Goal: Download file/media

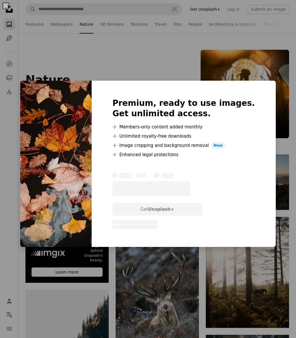
scroll to position [3447, 0]
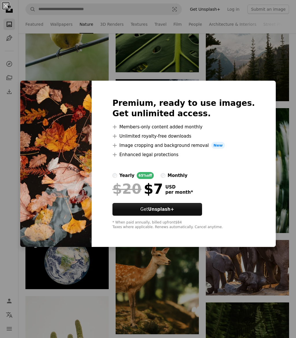
click at [179, 296] on div "An X shape Premium, ready to use images. Get unlimited access. A plus sign Memb…" at bounding box center [148, 169] width 296 height 338
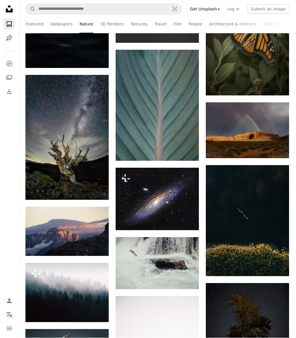
scroll to position [4725, 0]
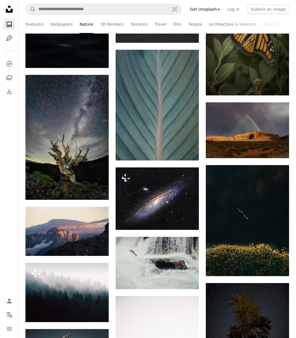
click at [102, 194] on link "Arrow pointing down" at bounding box center [97, 189] width 12 height 9
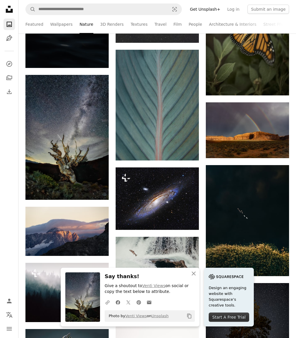
click at [196, 277] on icon "An X shape" at bounding box center [193, 273] width 7 height 7
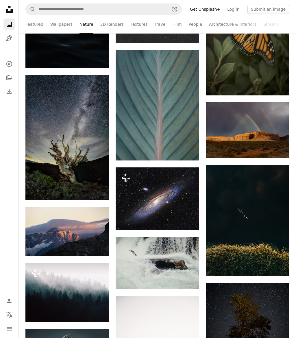
click at [223, 24] on link "Architecture & Interiors" at bounding box center [232, 24] width 47 height 18
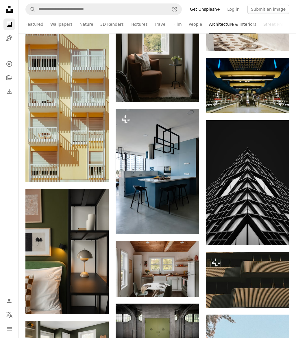
scroll to position [1840, 0]
click at [278, 238] on icon "Arrow pointing down" at bounding box center [277, 234] width 5 height 7
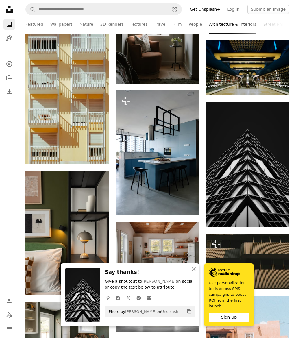
click at [190, 272] on icon "An X shape" at bounding box center [193, 269] width 7 height 7
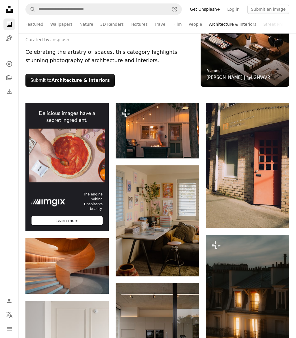
scroll to position [51, 0]
click at [112, 27] on link "3D Renders" at bounding box center [111, 24] width 23 height 18
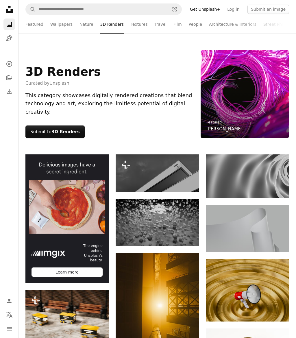
click at [86, 27] on link "Nature" at bounding box center [86, 24] width 14 height 18
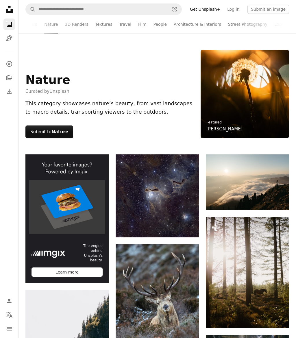
scroll to position [0, 35]
click at [275, 21] on link "Experimental" at bounding box center [288, 24] width 27 height 18
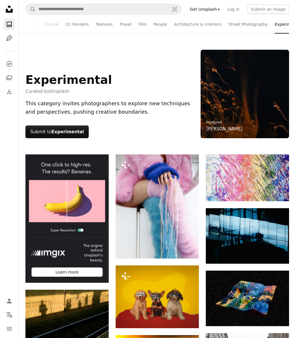
click at [249, 27] on link "Street Photography" at bounding box center [247, 24] width 39 height 18
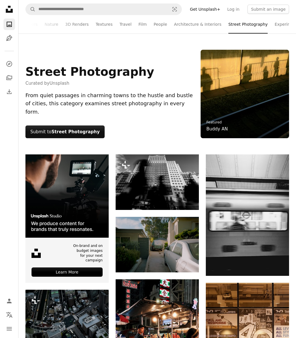
click at [202, 27] on link "Architecture & Interiors" at bounding box center [197, 24] width 47 height 18
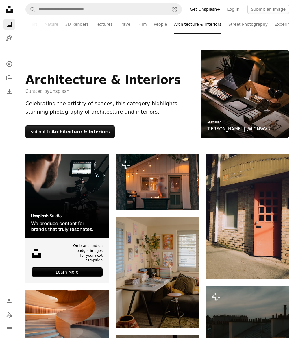
click at [124, 24] on link "Travel" at bounding box center [125, 24] width 12 height 18
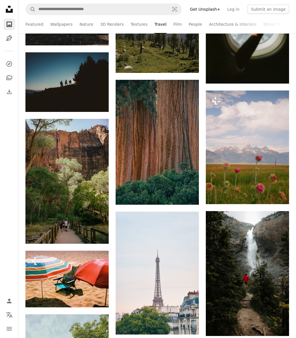
click at [192, 25] on link "People" at bounding box center [196, 24] width 14 height 18
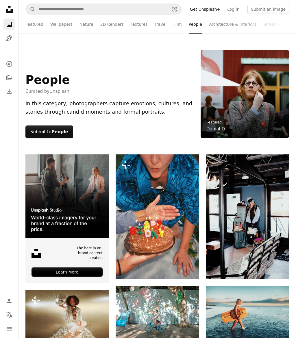
click at [34, 25] on link "Featured" at bounding box center [34, 24] width 18 height 18
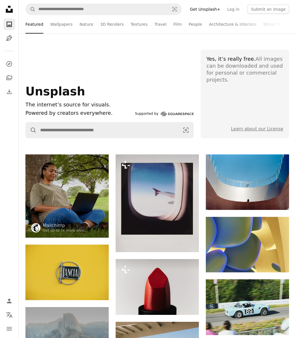
click at [192, 26] on link "People" at bounding box center [196, 24] width 14 height 18
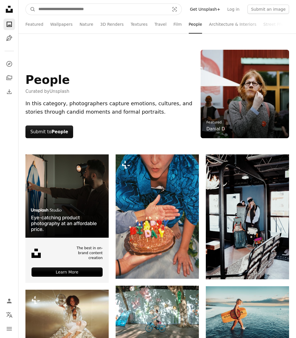
click at [108, 9] on input "Find visuals sitewide" at bounding box center [102, 9] width 132 height 11
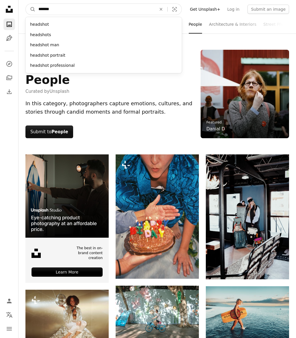
type input "********"
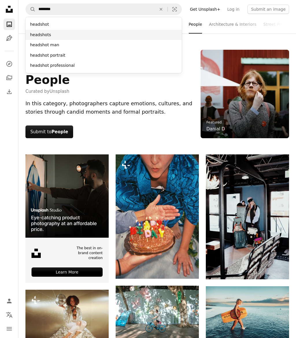
click at [50, 34] on div "headshots" at bounding box center [103, 35] width 156 height 10
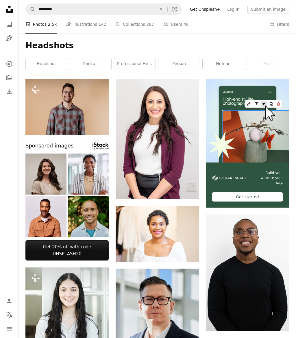
click at [165, 8] on icon "An X shape" at bounding box center [161, 9] width 13 height 5
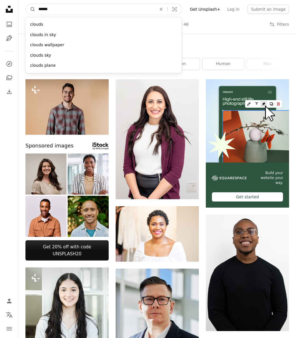
type input "******"
click at [31, 9] on button "A magnifying glass" at bounding box center [31, 9] width 10 height 11
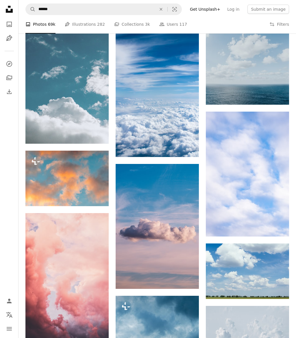
scroll to position [231, 0]
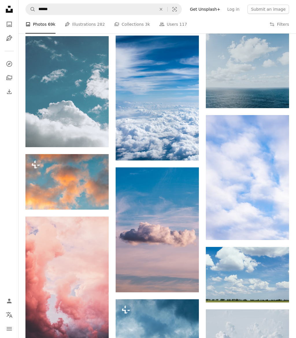
click at [101, 326] on link "Arrow pointing down" at bounding box center [97, 330] width 12 height 9
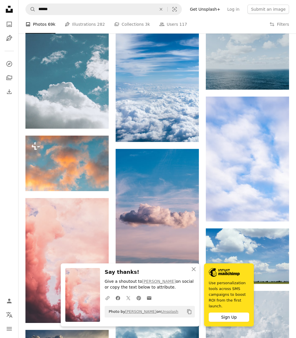
click at [162, 6] on button "An X shape" at bounding box center [161, 9] width 13 height 11
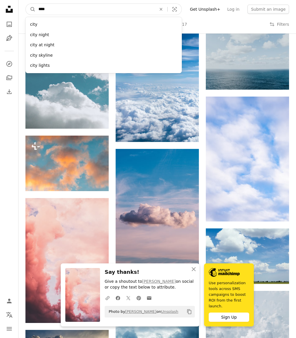
type input "****"
click at [31, 9] on button "A magnifying glass" at bounding box center [31, 9] width 10 height 11
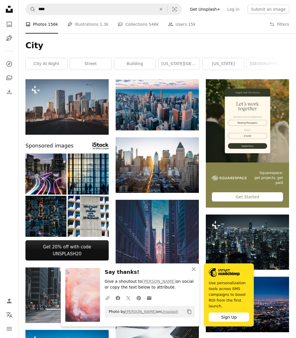
click at [198, 275] on button "An X shape Close" at bounding box center [194, 269] width 12 height 12
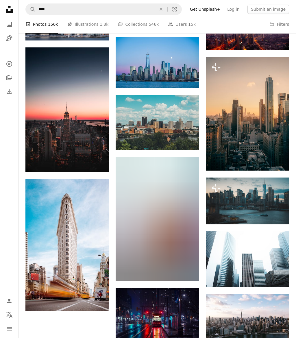
scroll to position [336, 0]
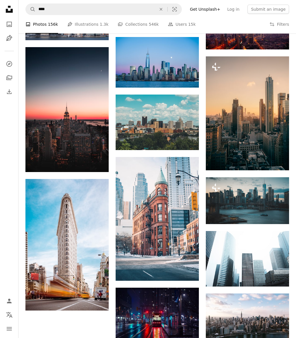
click at [272, 164] on button "A lock Download" at bounding box center [267, 159] width 32 height 9
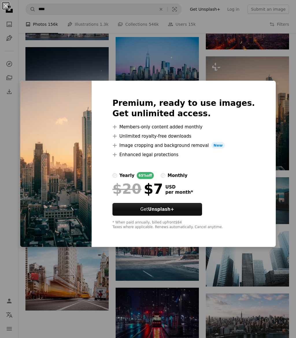
click at [229, 56] on div "An X shape Premium, ready to use images. Get unlimited access. A plus sign Memb…" at bounding box center [148, 169] width 296 height 338
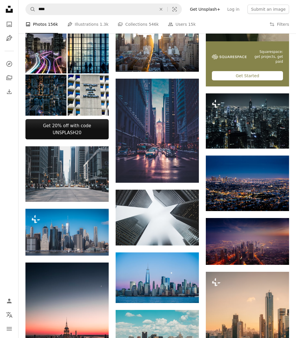
scroll to position [121, 0]
click at [189, 232] on icon "Arrow pointing down" at bounding box center [187, 234] width 5 height 7
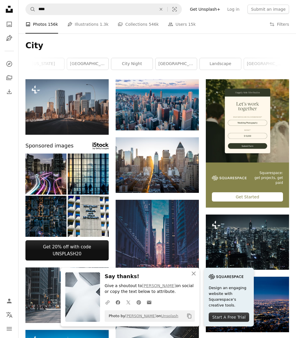
scroll to position [0, 180]
click at [165, 5] on button "An X shape" at bounding box center [161, 9] width 13 height 11
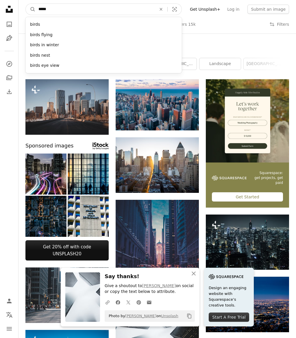
type input "*****"
click at [31, 9] on button "A magnifying glass" at bounding box center [31, 9] width 10 height 11
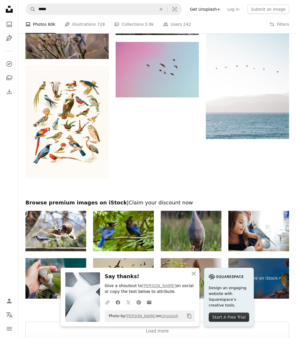
scroll to position [626, 0]
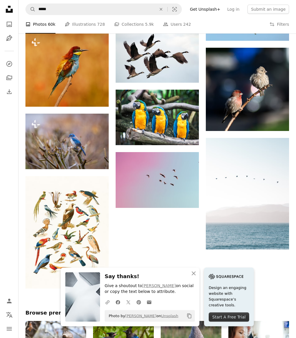
click at [192, 277] on icon "An X shape" at bounding box center [193, 273] width 7 height 7
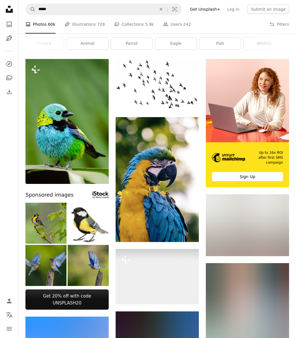
scroll to position [0, 0]
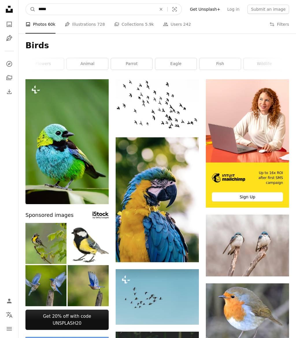
click at [100, 11] on input "*****" at bounding box center [95, 9] width 119 height 11
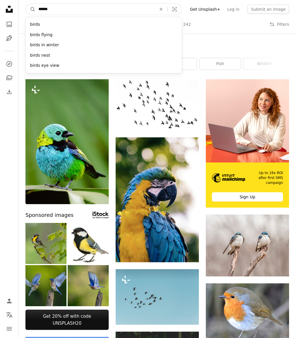
type input "*****"
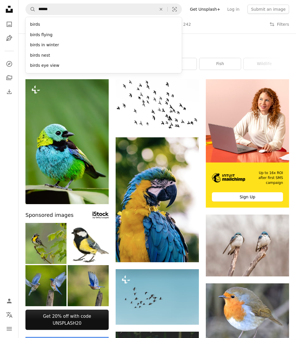
click at [52, 34] on div "birds flying" at bounding box center [103, 35] width 156 height 10
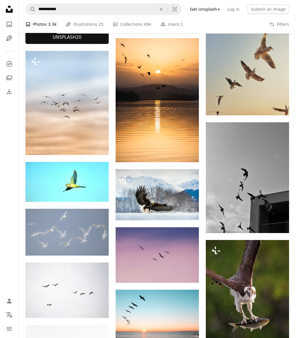
scroll to position [210, 0]
click at [100, 303] on link "Arrow pointing down" at bounding box center [97, 307] width 12 height 9
